Goal: Information Seeking & Learning: Learn about a topic

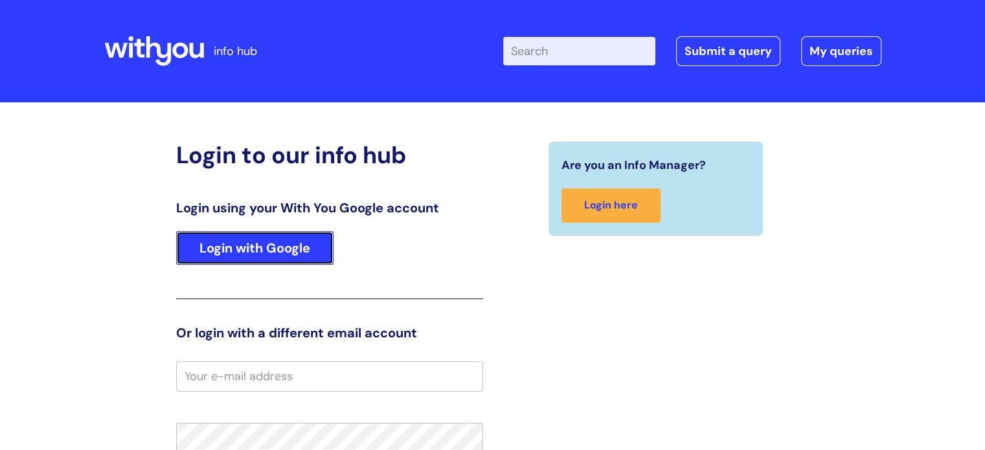
click at [236, 241] on link "Login with Google" at bounding box center [254, 248] width 157 height 34
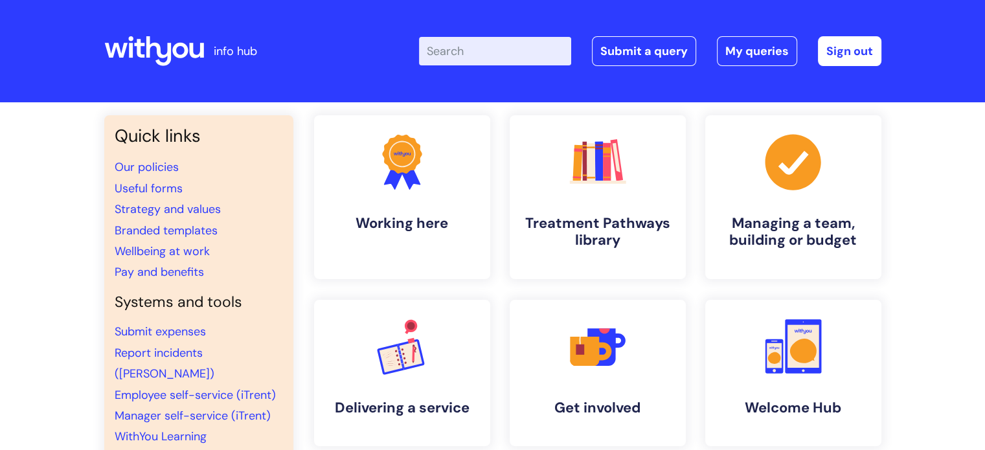
click at [467, 61] on input "Enter your search term here..." at bounding box center [495, 51] width 152 height 28
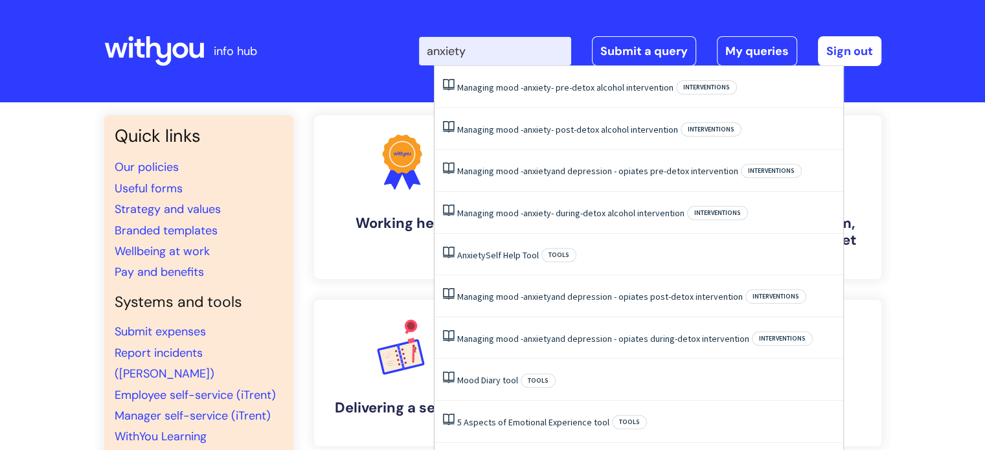
type input "anxiety"
click button "Search" at bounding box center [0, 0] width 0 height 0
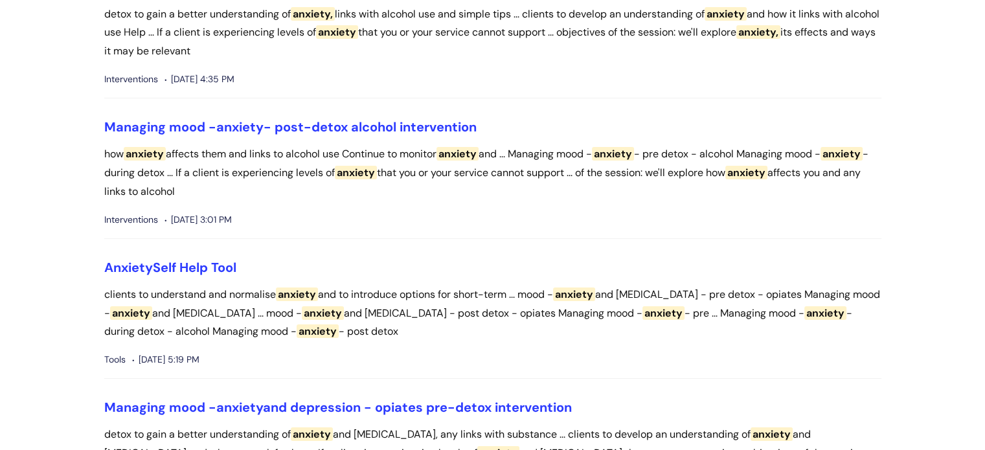
scroll to position [194, 0]
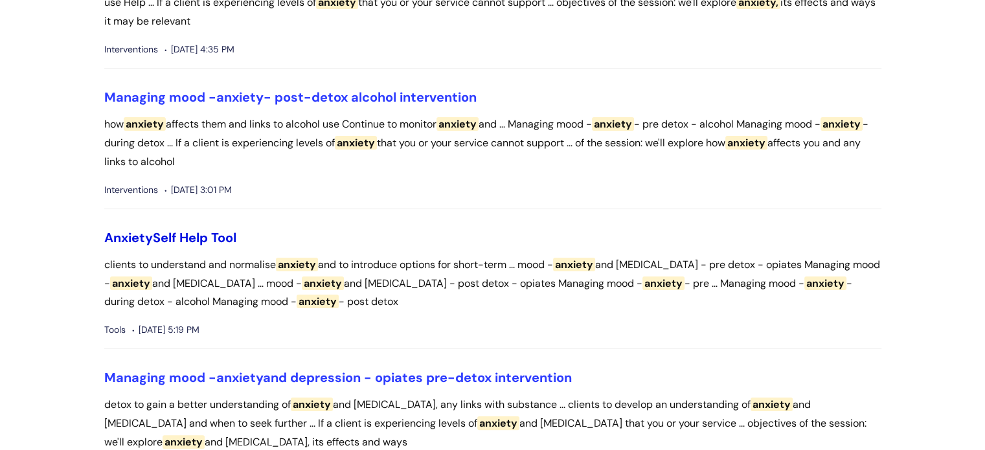
click at [175, 238] on link "Anxiety Self Help Tool" at bounding box center [170, 237] width 132 height 17
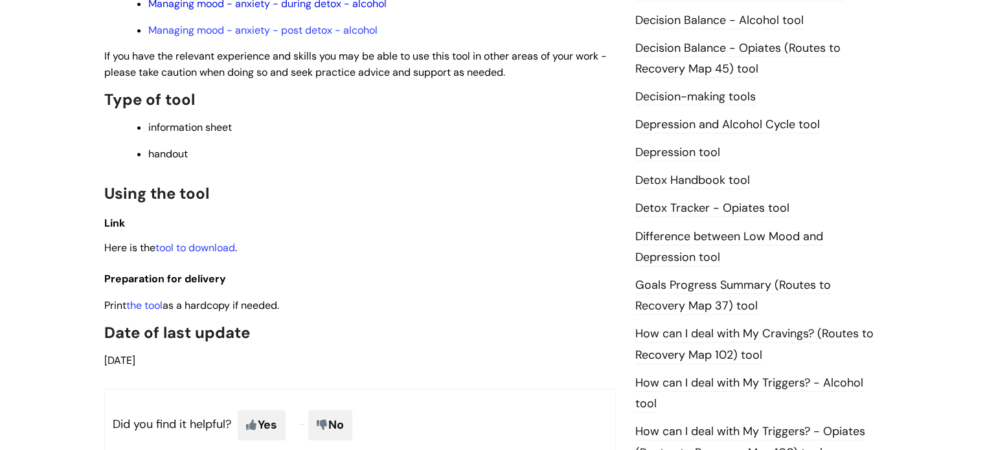
scroll to position [647, 0]
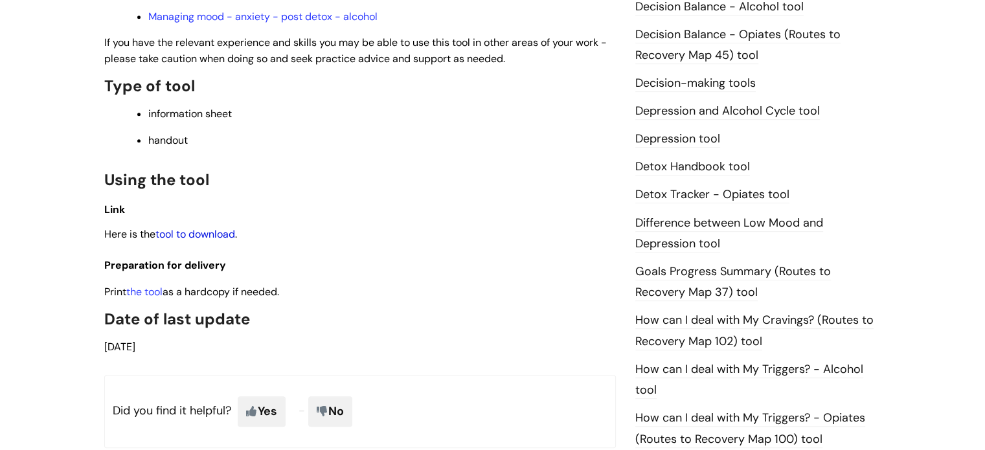
click at [218, 241] on link "tool to download" at bounding box center [195, 234] width 80 height 14
click at [144, 295] on link "the tool" at bounding box center [144, 292] width 36 height 14
